Goal: Task Accomplishment & Management: Use online tool/utility

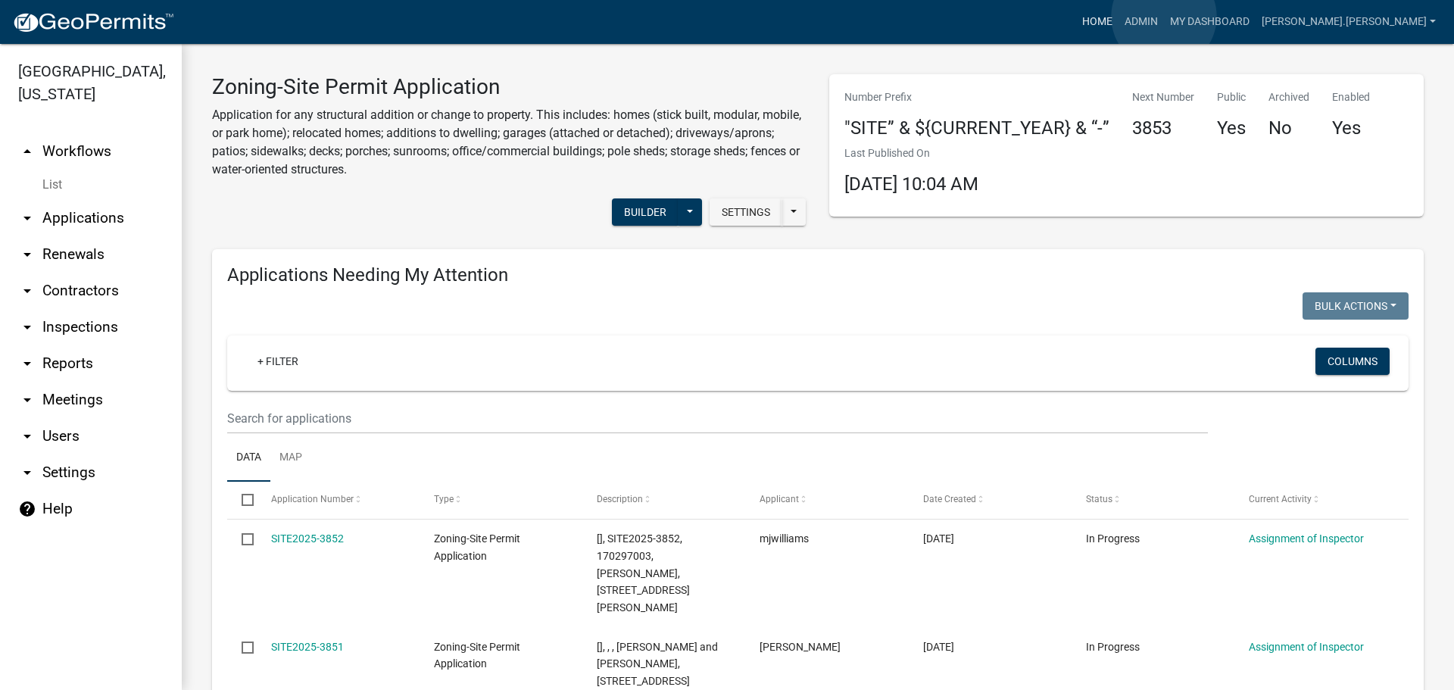
click at [1118, 17] on link "Home" at bounding box center [1097, 22] width 42 height 29
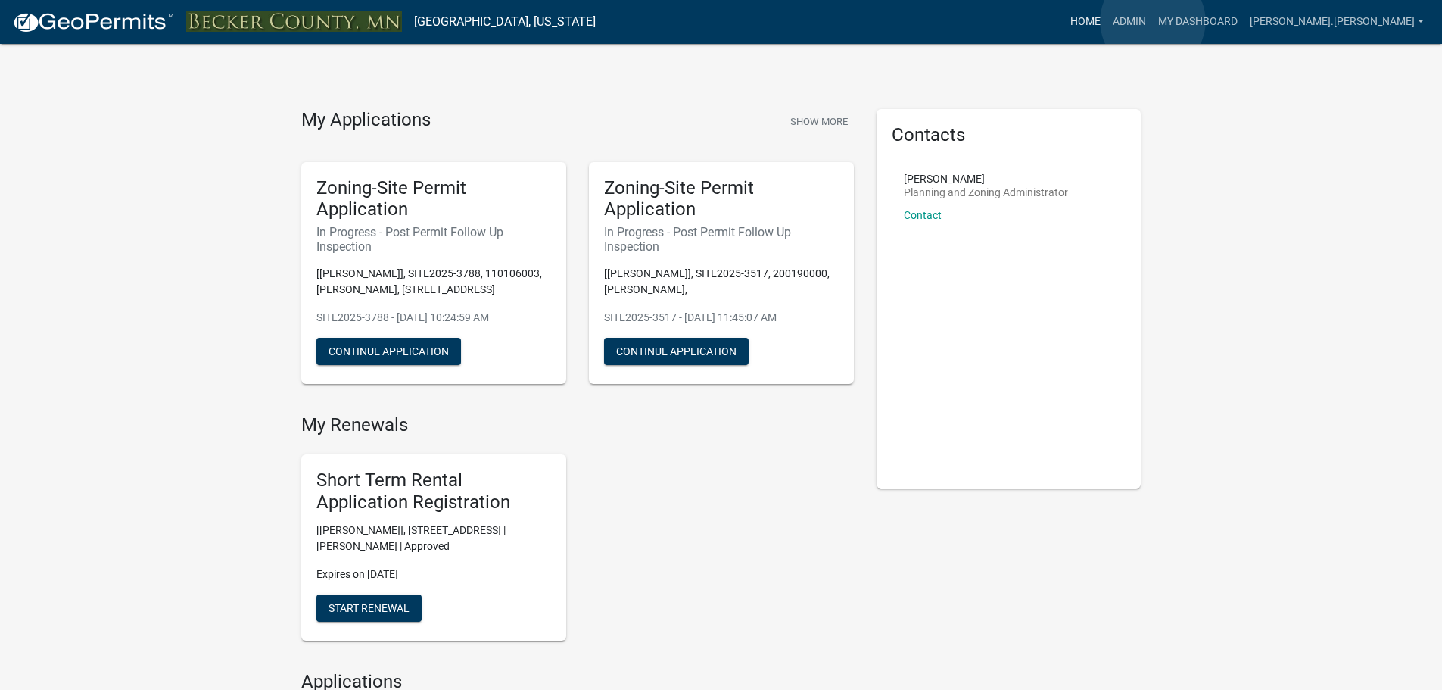
click at [1107, 21] on link "Home" at bounding box center [1086, 22] width 42 height 29
click at [1152, 19] on link "Admin" at bounding box center [1129, 22] width 45 height 29
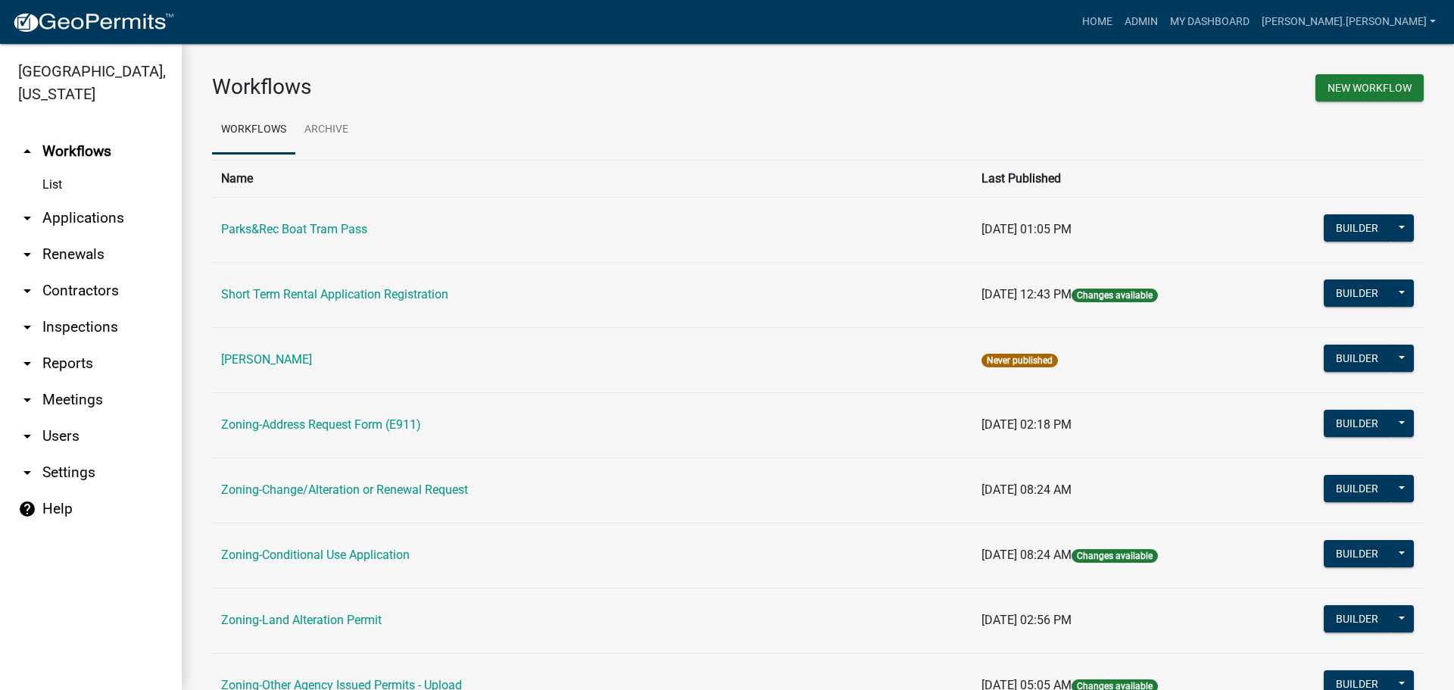
scroll to position [76, 0]
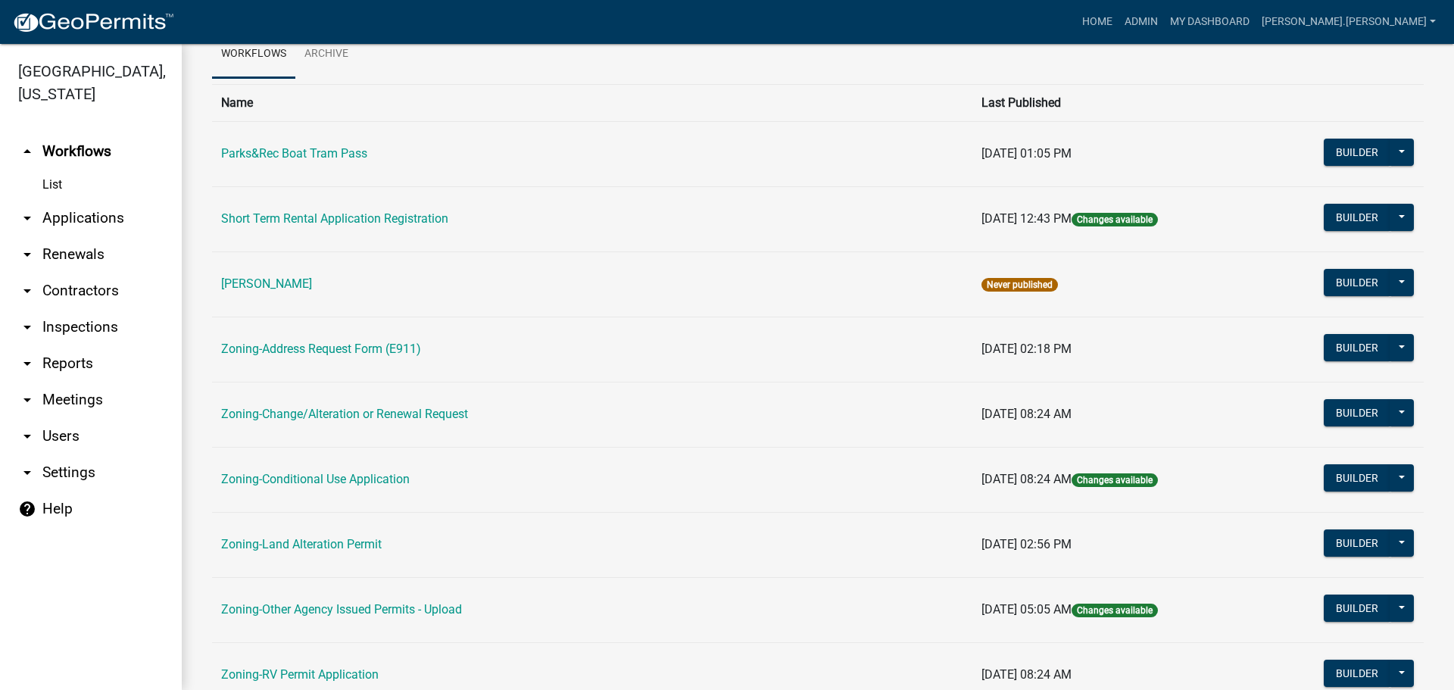
click at [369, 340] on td "Zoning-Address Request Form (E911)" at bounding box center [592, 348] width 760 height 65
click at [369, 345] on link "Zoning-Address Request Form (E911)" at bounding box center [321, 348] width 200 height 14
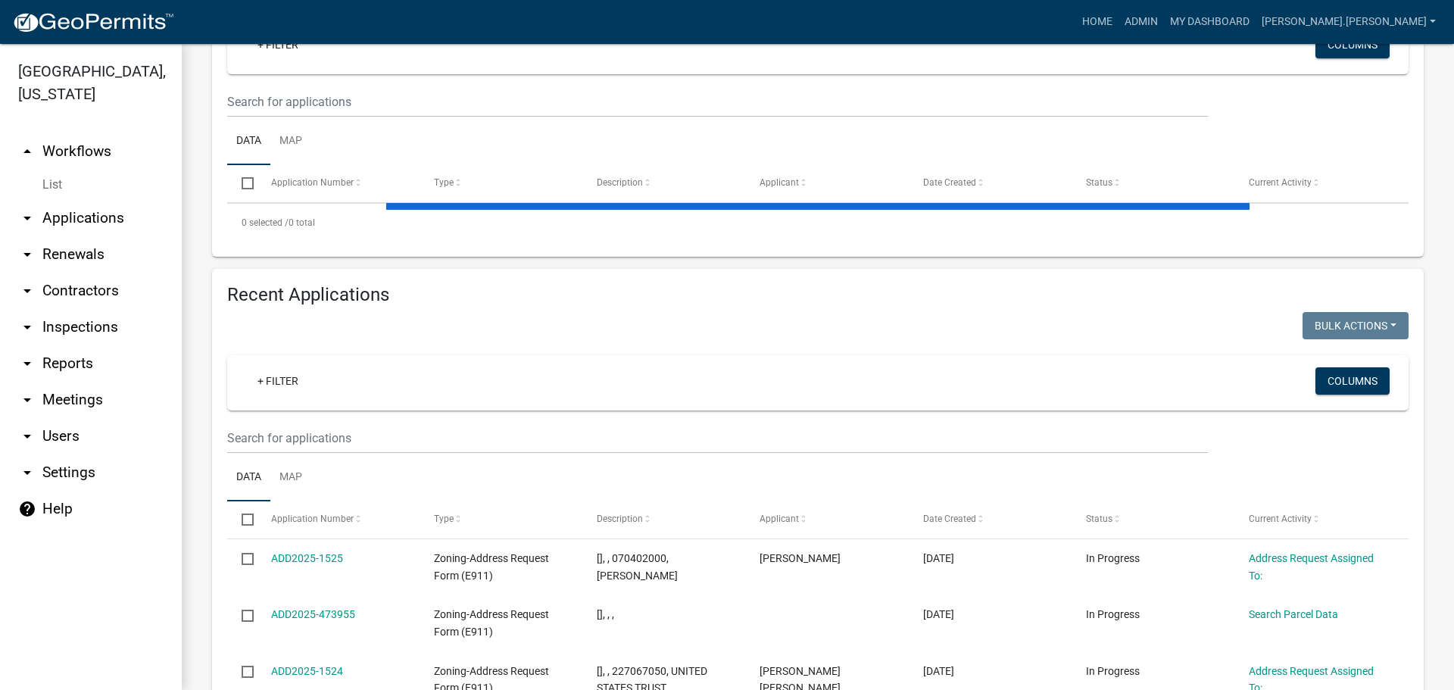
scroll to position [303, 0]
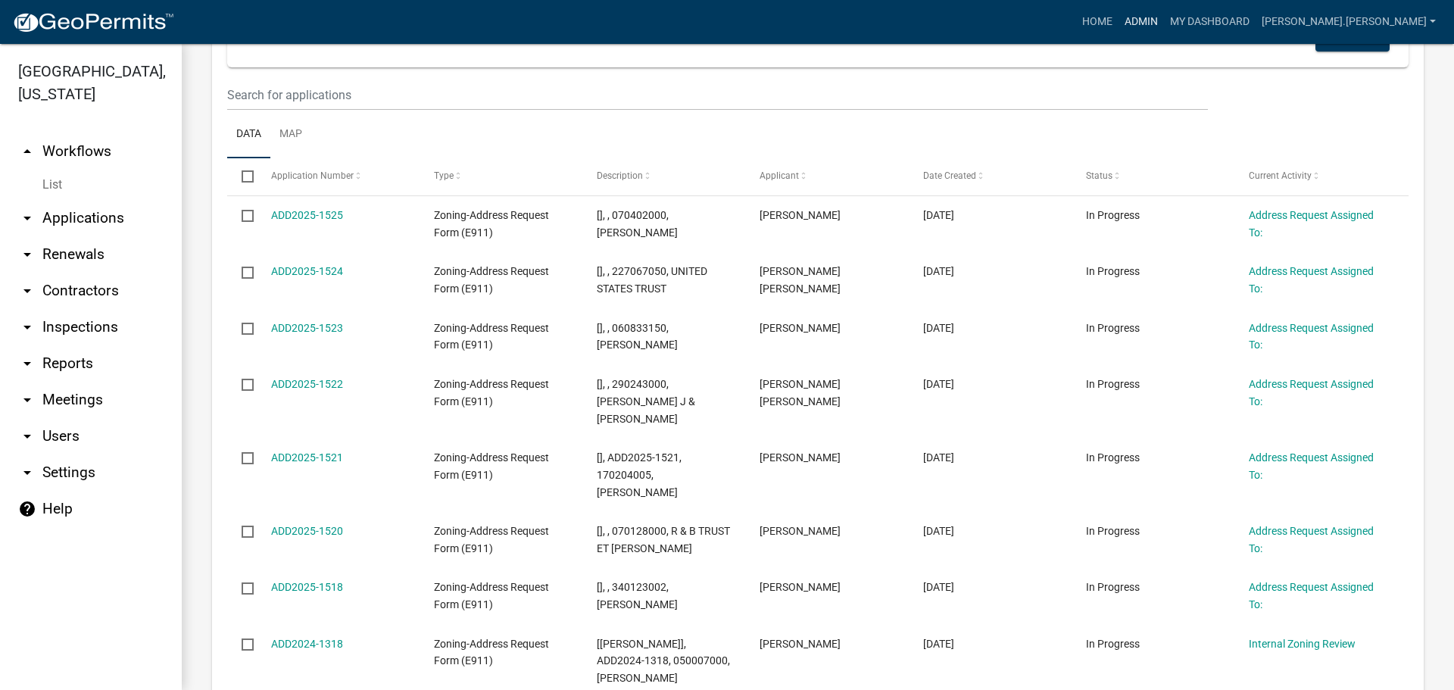
click at [1164, 17] on link "Admin" at bounding box center [1140, 22] width 45 height 29
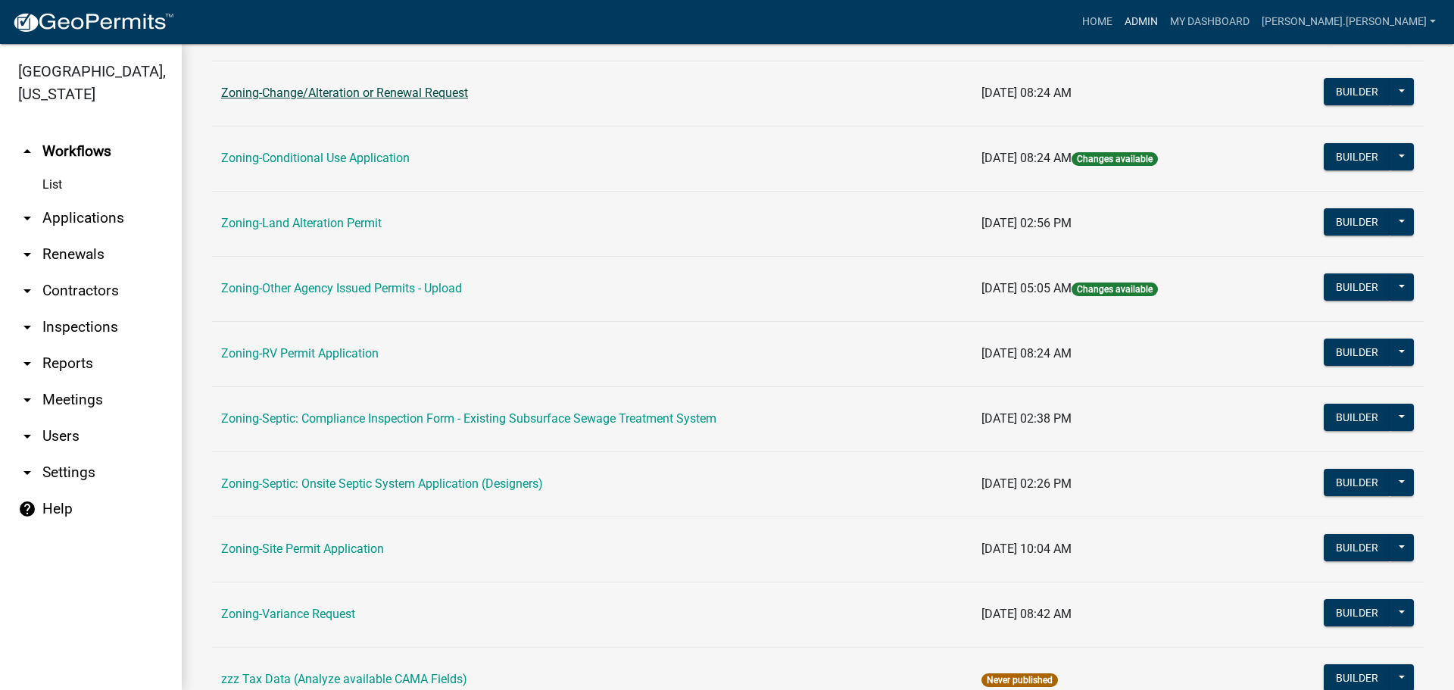
scroll to position [454, 0]
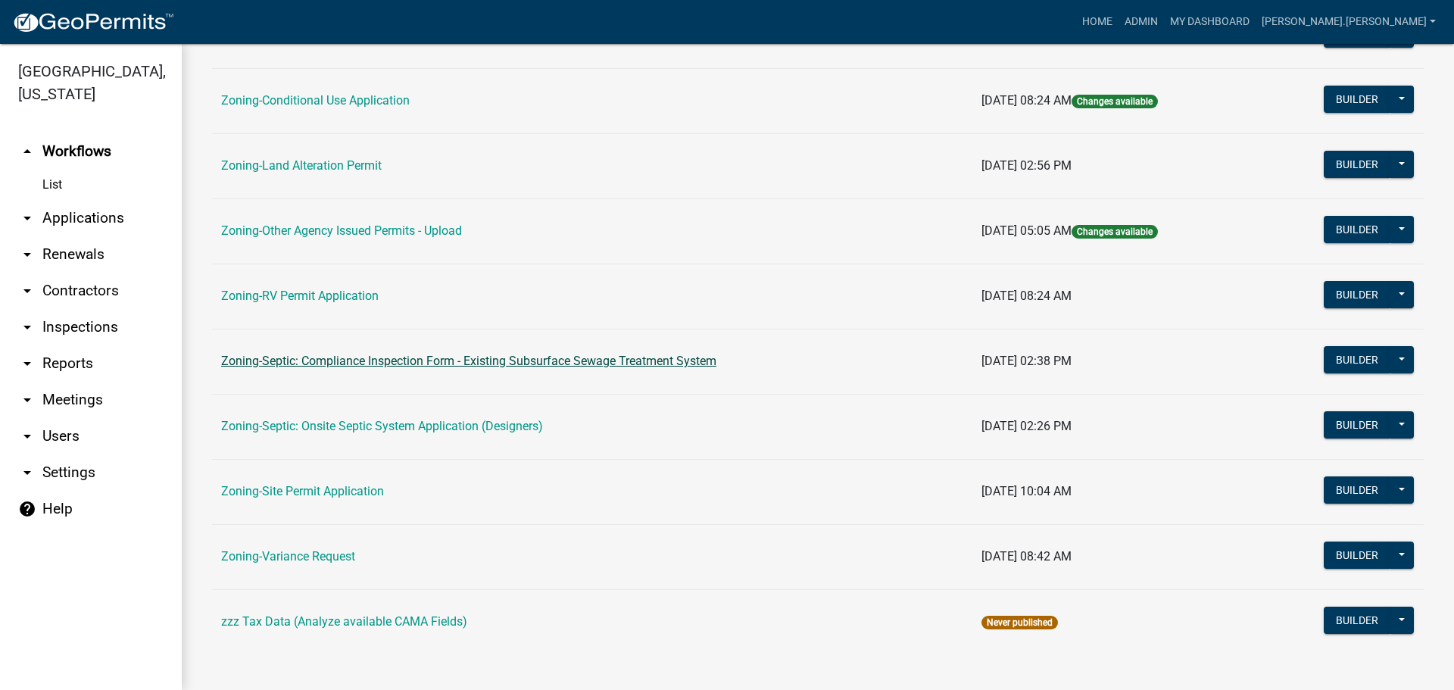
click at [331, 362] on link "Zoning-Septic: Compliance Inspection Form - Existing Subsurface Sewage Treatmen…" at bounding box center [468, 361] width 495 height 14
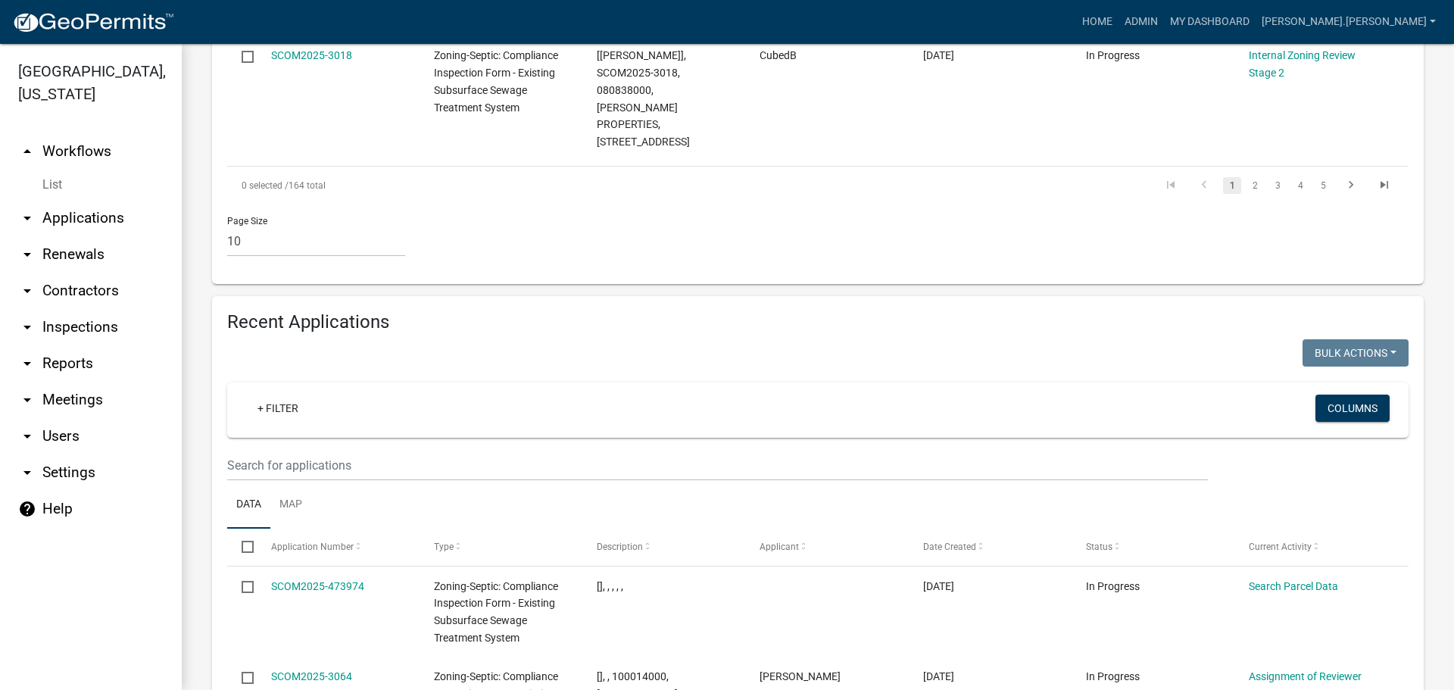
scroll to position [1666, 0]
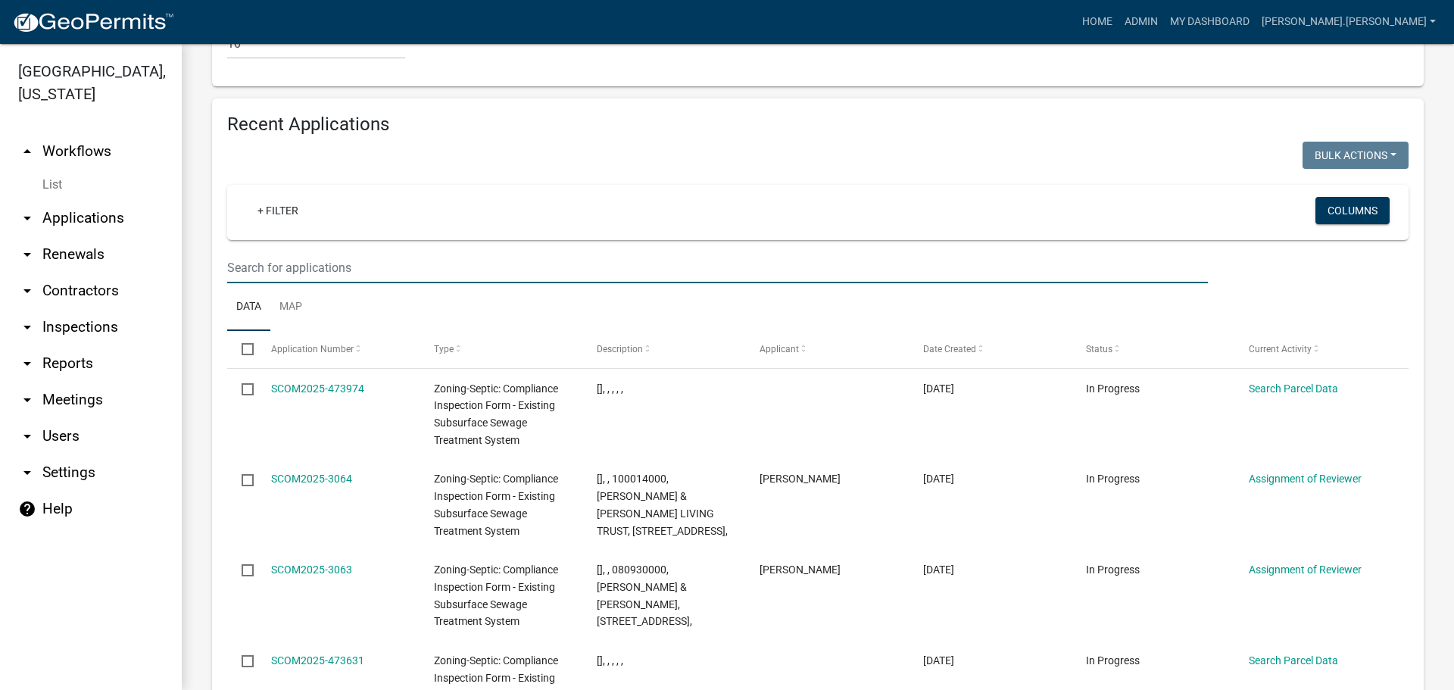
click at [279, 252] on input "text" at bounding box center [717, 267] width 981 height 31
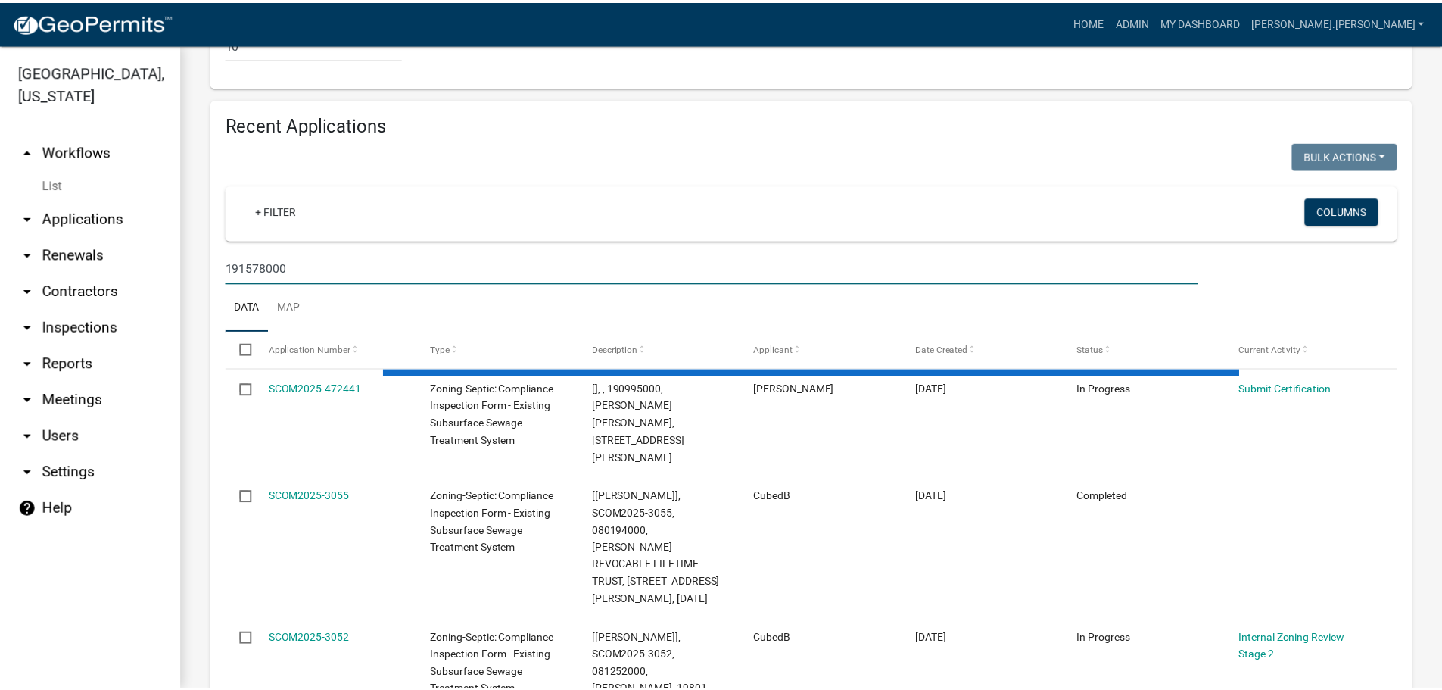
scroll to position [1489, 0]
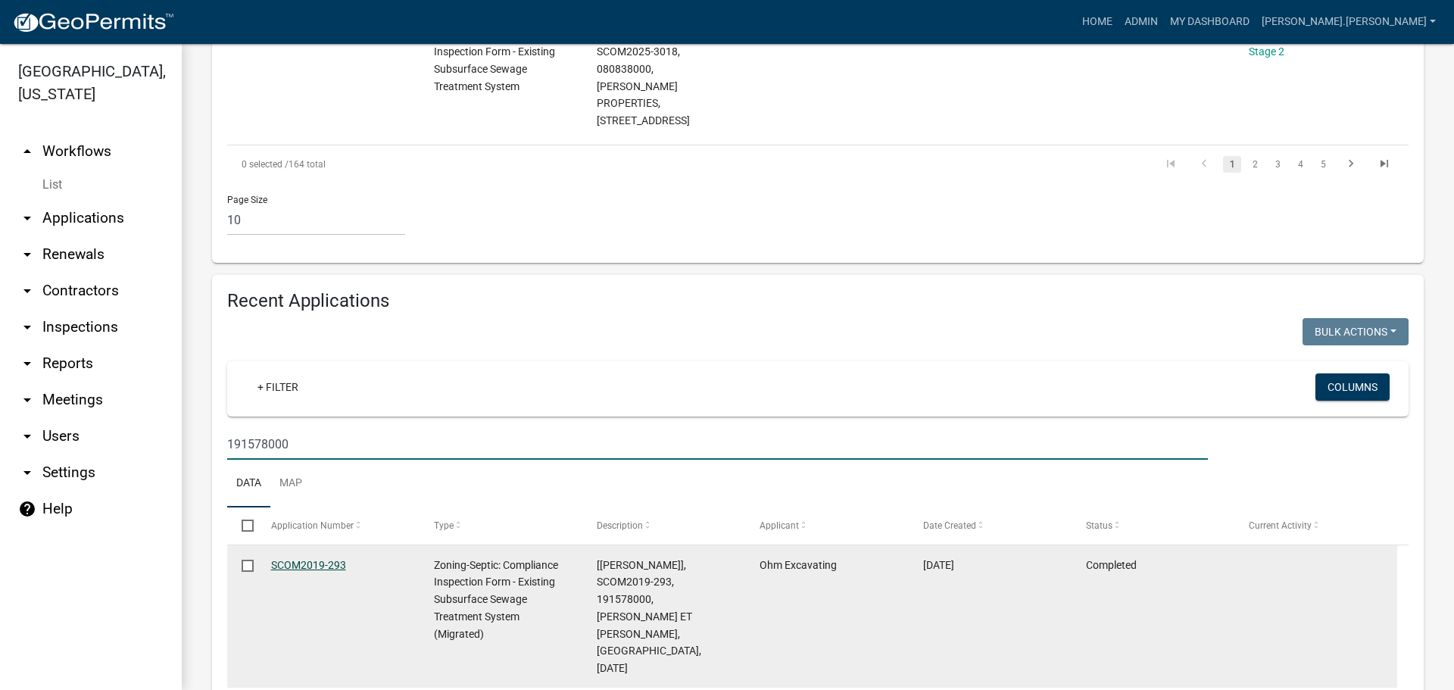
type input "191578000"
click at [329, 559] on link "SCOM2019-293" at bounding box center [308, 565] width 75 height 12
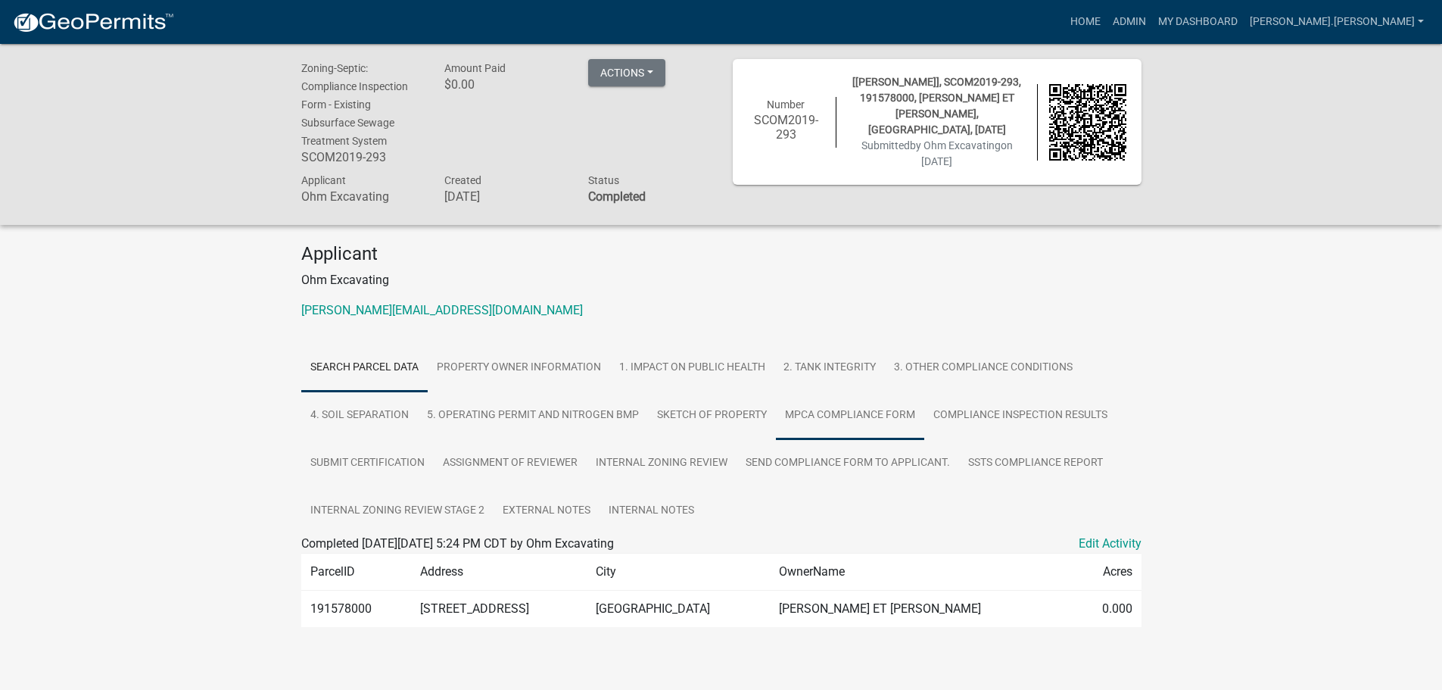
click at [826, 414] on link "MPCA Compliance Form" at bounding box center [850, 415] width 148 height 48
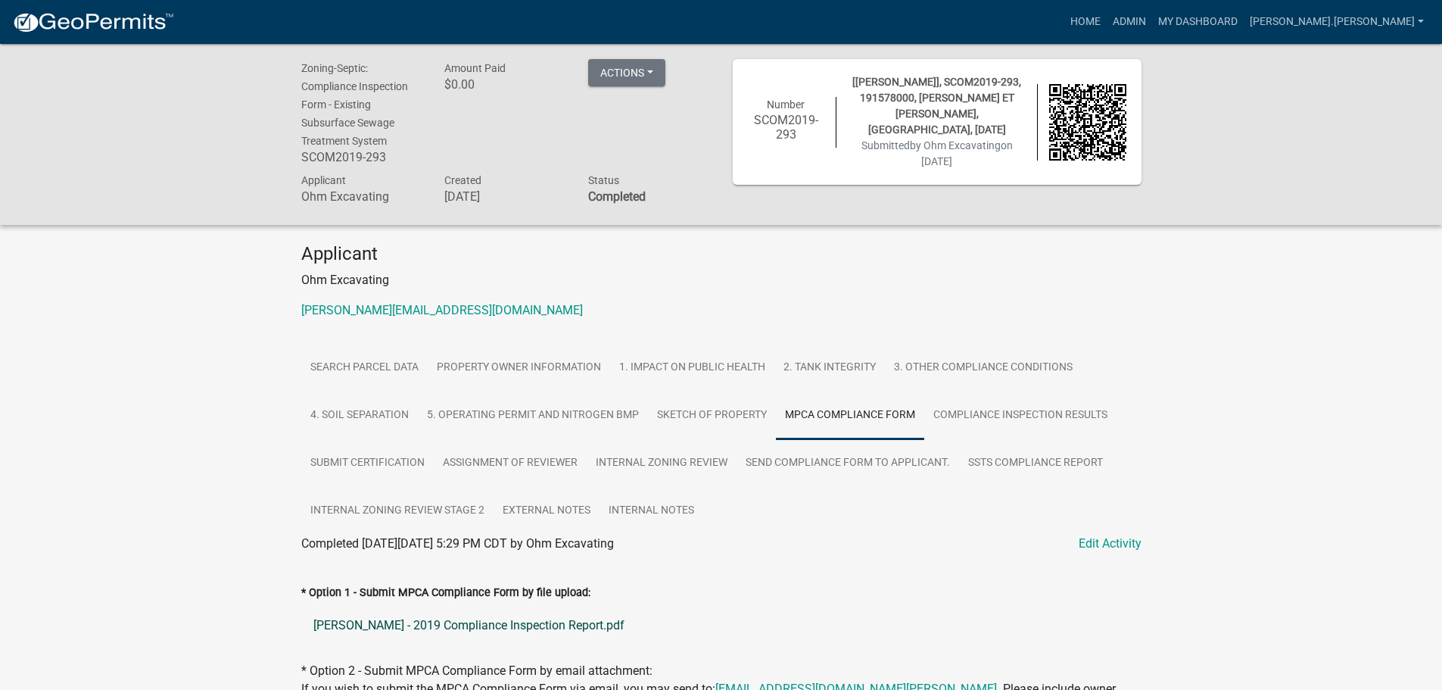
click at [520, 628] on link "[PERSON_NAME] - 2019 Compliance Inspection Report.pdf" at bounding box center [721, 625] width 840 height 36
